Goal: Book appointment/travel/reservation

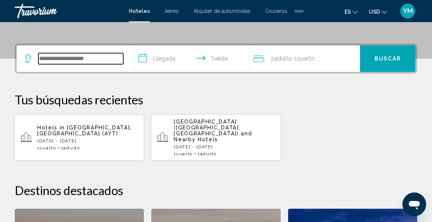
click at [52, 62] on input "Search widget" at bounding box center [80, 58] width 85 height 11
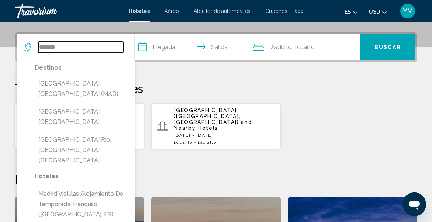
scroll to position [172, 0]
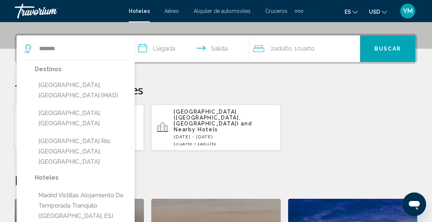
click at [77, 88] on button "[GEOGRAPHIC_DATA], [GEOGRAPHIC_DATA] (MAD)" at bounding box center [81, 90] width 93 height 24
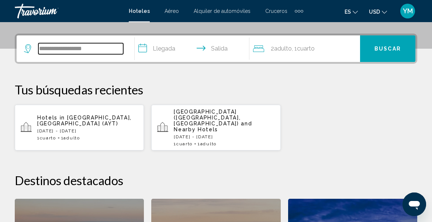
scroll to position [182, 0]
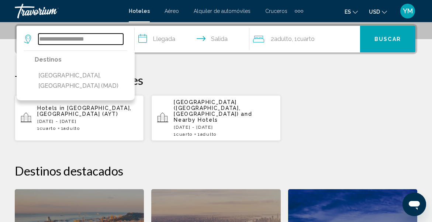
type input "**********"
click at [170, 41] on input "**********" at bounding box center [193, 40] width 117 height 29
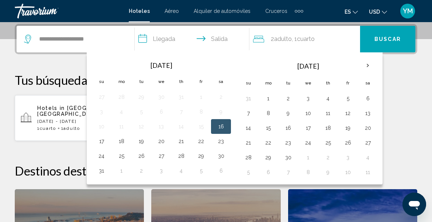
click at [137, 141] on button "19" at bounding box center [141, 141] width 12 height 10
click at [158, 142] on button "20" at bounding box center [161, 141] width 12 height 10
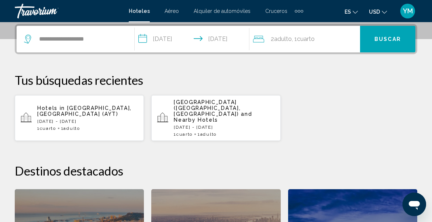
click at [173, 35] on input "**********" at bounding box center [193, 40] width 117 height 29
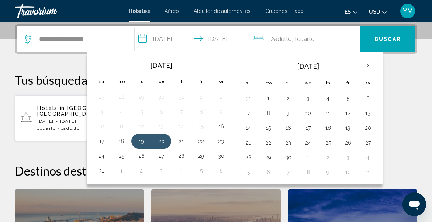
click at [160, 136] on button "20" at bounding box center [161, 141] width 12 height 10
click at [176, 138] on button "21" at bounding box center [181, 141] width 12 height 10
type input "**********"
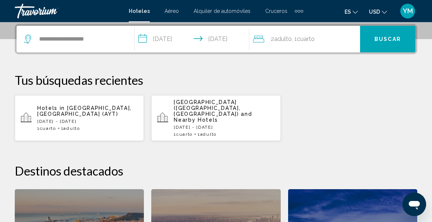
click at [306, 43] on span ", 1 Cuarto habitaciones" at bounding box center [303, 39] width 23 height 10
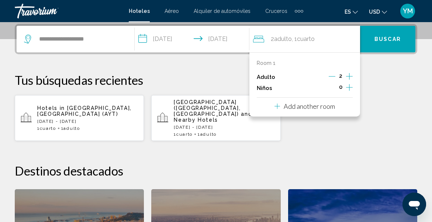
click at [335, 77] on icon "Decrement adults" at bounding box center [331, 76] width 7 height 7
drag, startPoint x: 0, startPoint y: 0, endPoint x: 377, endPoint y: 37, distance: 379.2
click at [377, 37] on span "Buscar" at bounding box center [387, 39] width 27 height 6
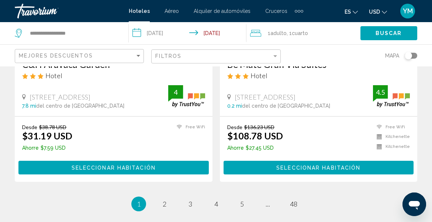
scroll to position [1541, 0]
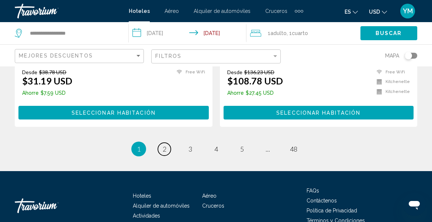
click at [165, 145] on span "2" at bounding box center [165, 149] width 4 height 8
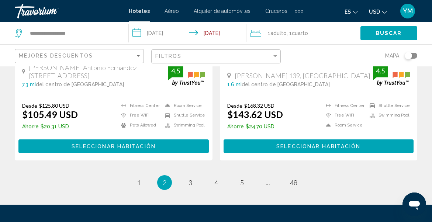
scroll to position [1541, 0]
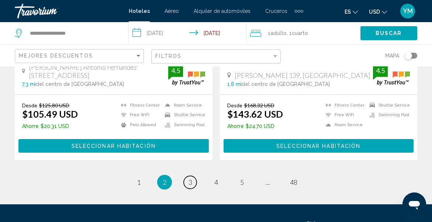
click at [192, 176] on link "page 3" at bounding box center [190, 182] width 13 height 13
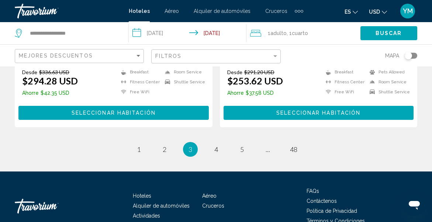
scroll to position [1569, 0]
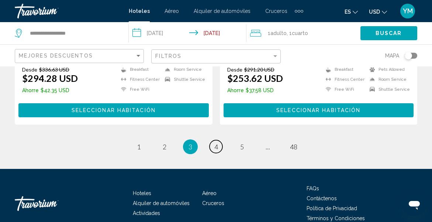
click at [219, 140] on link "page 4" at bounding box center [215, 146] width 13 height 13
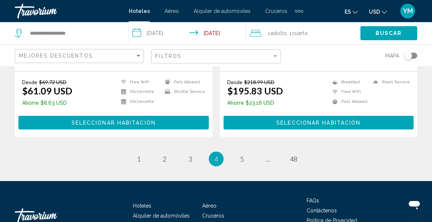
scroll to position [1569, 0]
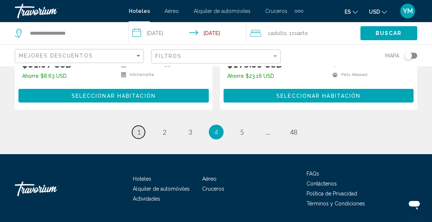
drag, startPoint x: 377, startPoint y: 37, endPoint x: 140, endPoint y: 111, distance: 248.3
click at [140, 126] on link "page 1" at bounding box center [138, 132] width 13 height 13
click at [140, 125] on li "page 1" at bounding box center [138, 132] width 15 height 15
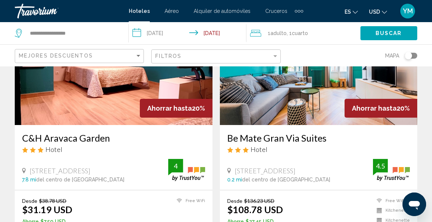
scroll to position [1422, 0]
